Goal: Find specific page/section: Find specific page/section

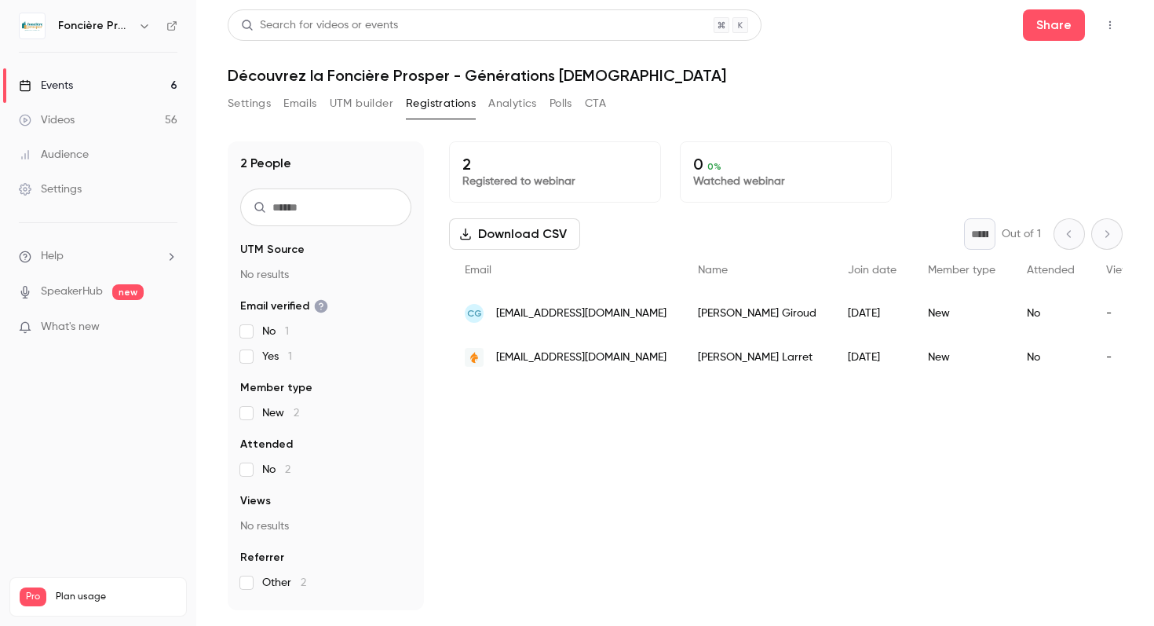
click at [69, 90] on div "Events" at bounding box center [46, 86] width 54 height 16
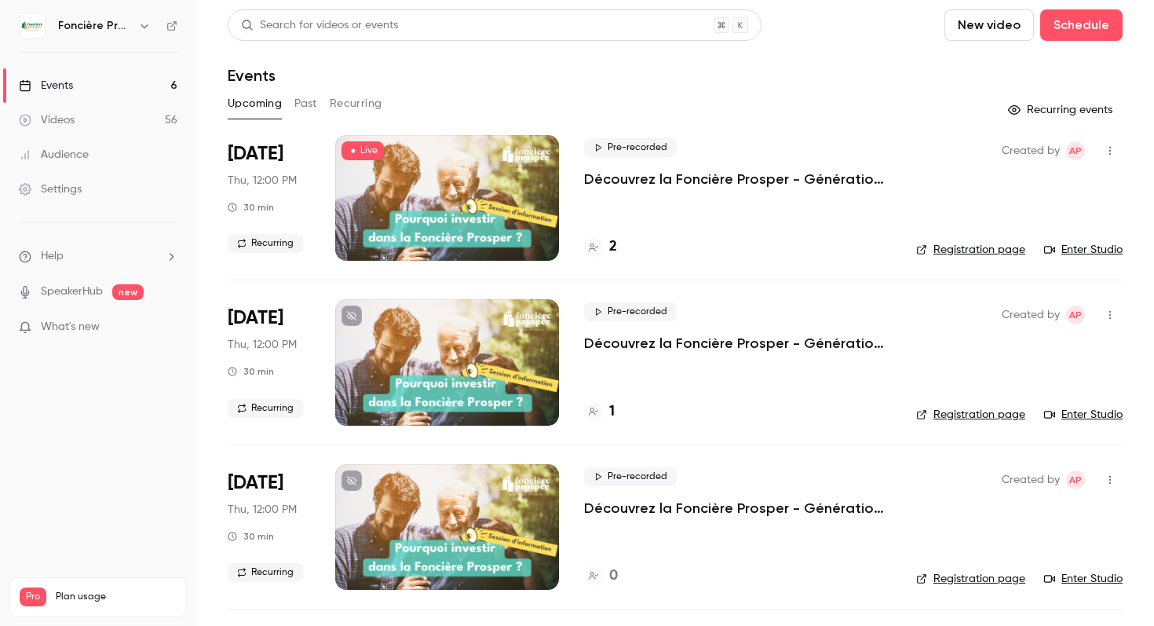
click at [1066, 242] on link "Enter Studio" at bounding box center [1083, 250] width 78 height 16
click at [1104, 251] on link "Enter Studio" at bounding box center [1083, 250] width 78 height 16
click at [616, 248] on h4 "2" at bounding box center [613, 246] width 8 height 21
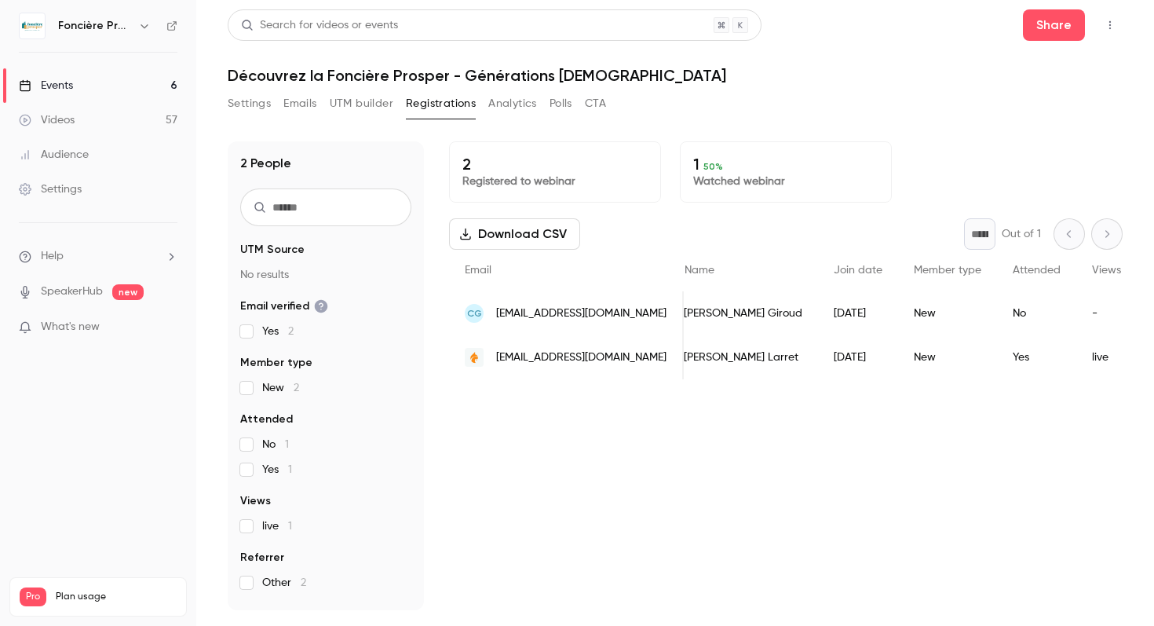
scroll to position [0, 2]
drag, startPoint x: 605, startPoint y: 360, endPoint x: 495, endPoint y: 361, distance: 109.9
click at [495, 361] on div "[EMAIL_ADDRESS][DOMAIN_NAME]" at bounding box center [566, 357] width 235 height 44
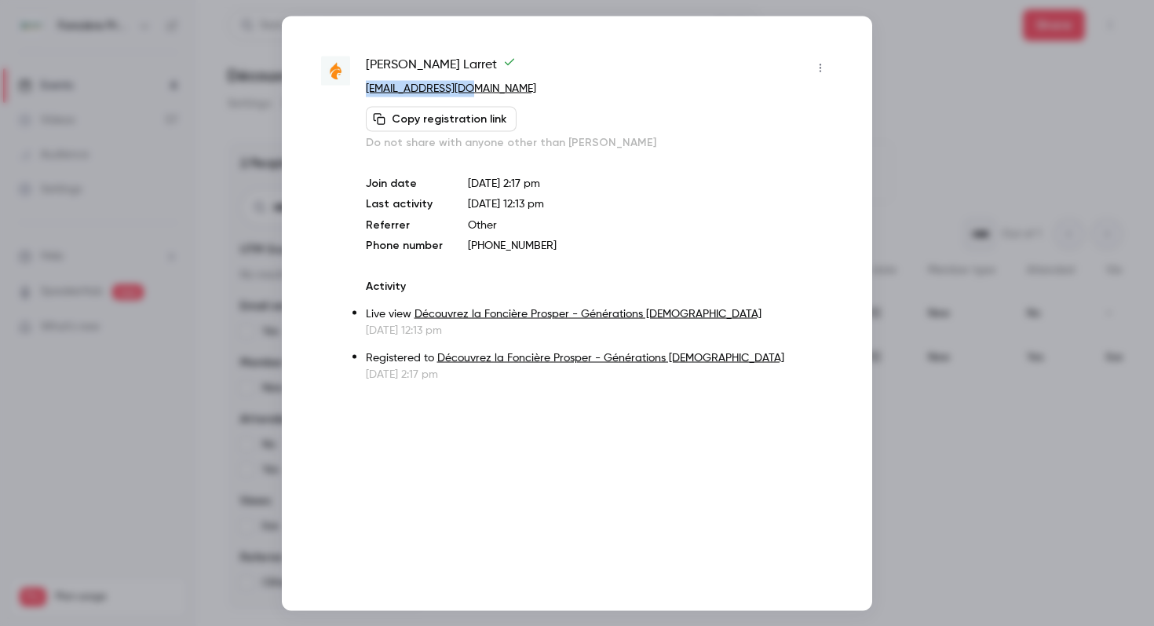
drag, startPoint x: 466, startPoint y: 94, endPoint x: 361, endPoint y: 88, distance: 105.4
click at [361, 88] on div "[PERSON_NAME] [EMAIL_ADDRESS][DOMAIN_NAME] Copy registration link Do not share …" at bounding box center [577, 218] width 512 height 327
copy link "[EMAIL_ADDRESS][DOMAIN_NAME]"
